Goal: Information Seeking & Learning: Learn about a topic

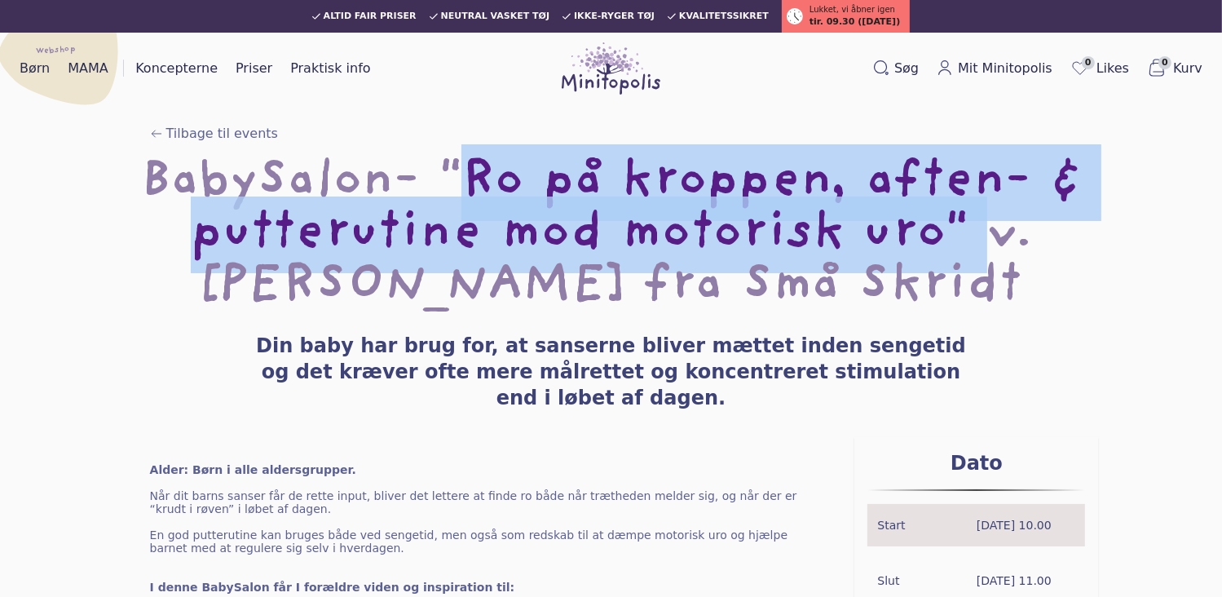
drag, startPoint x: 348, startPoint y: 162, endPoint x: 660, endPoint y: 231, distance: 319.6
click at [660, 231] on h1 "BabySalon- "Ro på kroppen, aften- & putterutine mod motorisk uro" v. [PERSON_NA…" at bounding box center [611, 235] width 1170 height 157
copy h1 ""Ro på kroppen, aften- & putterutine mod motorisk uro""
click at [476, 245] on h1 "BabySalon- "Ro på kroppen, aften- & putterutine mod motorisk uro" v. Mathilde f…" at bounding box center [611, 235] width 1170 height 157
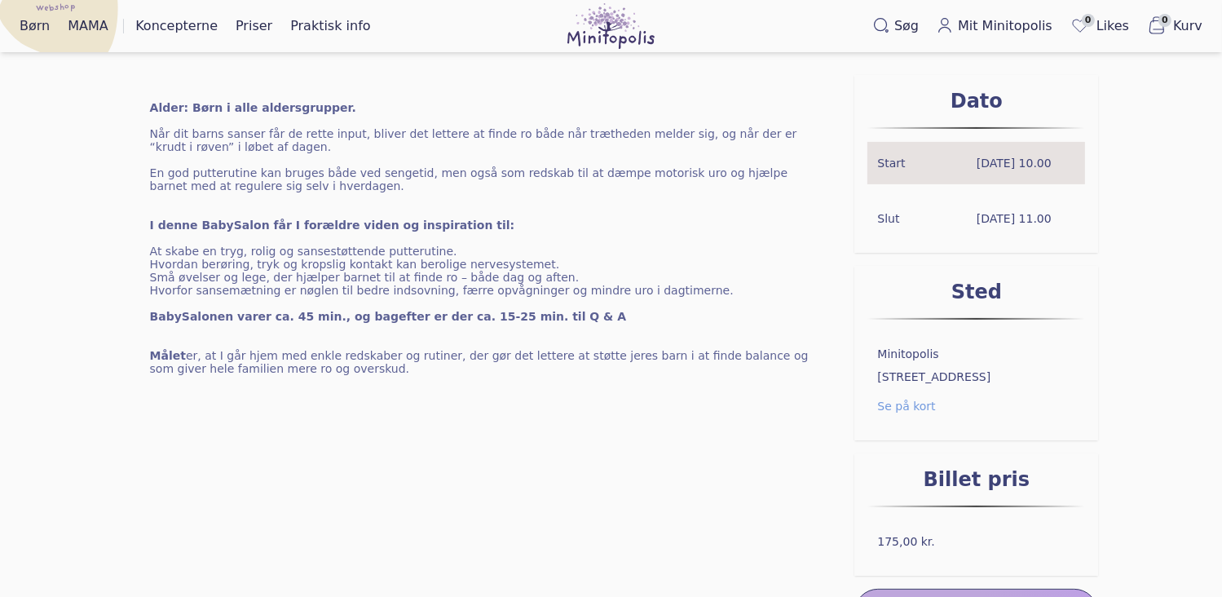
scroll to position [245, 0]
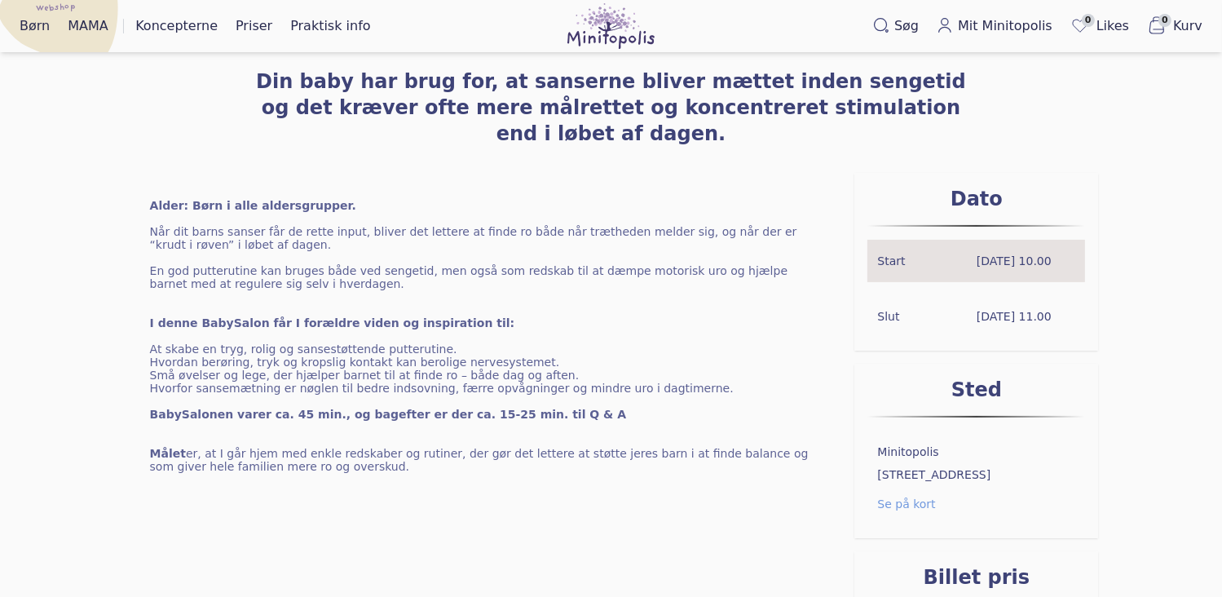
click at [521, 447] on p "Målet er, at I går hjem med enkle redskaber og rutiner, der gør det lettere at …" at bounding box center [489, 460] width 679 height 26
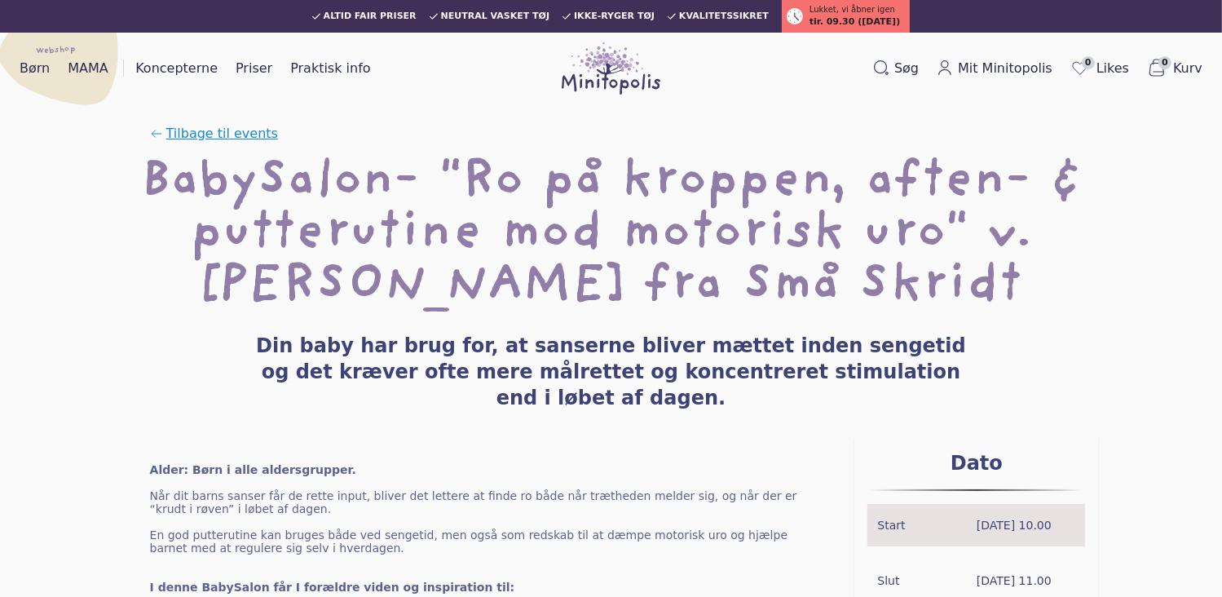
click at [170, 130] on span "Tilbage til events" at bounding box center [222, 134] width 112 height 20
